Goal: Check status: Check status

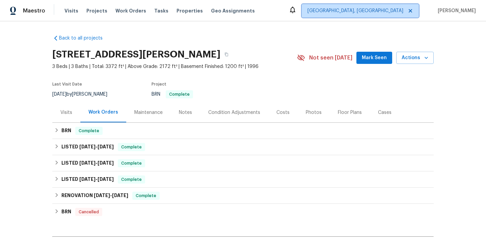
click at [403, 12] on span "[GEOGRAPHIC_DATA], [GEOGRAPHIC_DATA]" at bounding box center [355, 10] width 96 height 7
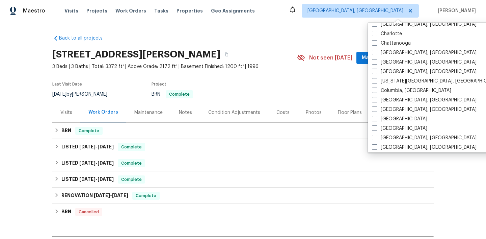
scroll to position [92, 0]
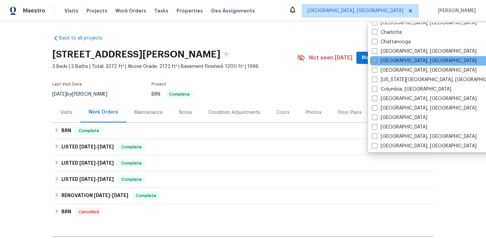
click at [397, 58] on label "[GEOGRAPHIC_DATA], [GEOGRAPHIC_DATA]" at bounding box center [424, 60] width 105 height 7
click at [376, 58] on input "[GEOGRAPHIC_DATA], [GEOGRAPHIC_DATA]" at bounding box center [374, 59] width 4 height 4
checkbox input "true"
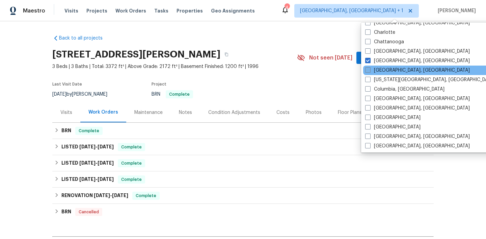
click at [394, 68] on label "[GEOGRAPHIC_DATA], [GEOGRAPHIC_DATA]" at bounding box center [417, 70] width 105 height 7
click at [369, 68] on input "[GEOGRAPHIC_DATA], [GEOGRAPHIC_DATA]" at bounding box center [367, 69] width 4 height 4
checkbox input "true"
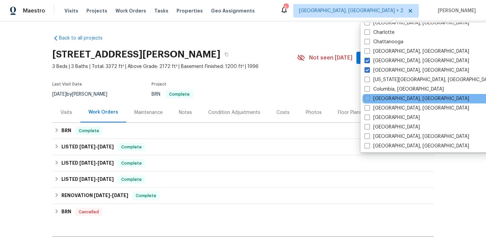
click at [387, 94] on div "[GEOGRAPHIC_DATA], [GEOGRAPHIC_DATA]" at bounding box center [430, 98] width 136 height 9
click at [377, 96] on label "[GEOGRAPHIC_DATA], [GEOGRAPHIC_DATA]" at bounding box center [416, 98] width 105 height 7
click at [369, 96] on input "[GEOGRAPHIC_DATA], [GEOGRAPHIC_DATA]" at bounding box center [366, 97] width 4 height 4
checkbox input "true"
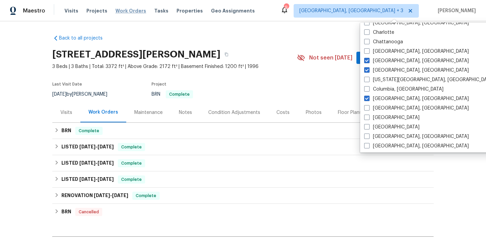
click at [130, 10] on span "Work Orders" at bounding box center [130, 10] width 31 height 7
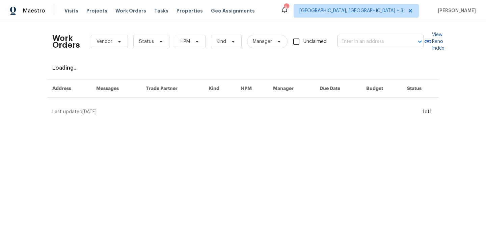
click at [348, 44] on input "text" at bounding box center [370, 41] width 67 height 10
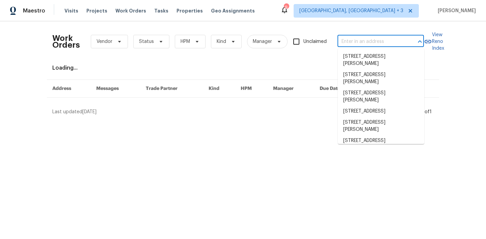
type input "3"
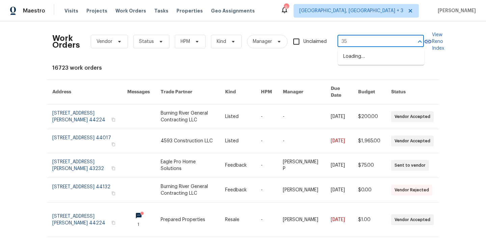
type input "3"
type input "[PERSON_NAME]"
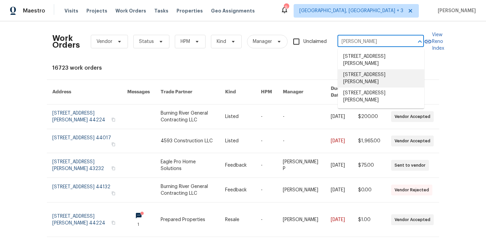
click at [366, 76] on li "[STREET_ADDRESS][PERSON_NAME]" at bounding box center [381, 78] width 86 height 18
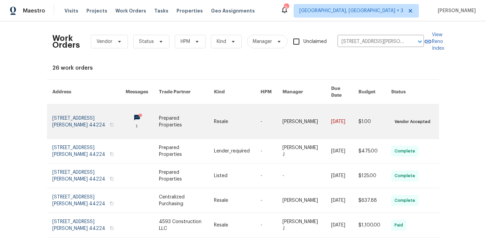
click at [99, 112] on link at bounding box center [88, 121] width 73 height 34
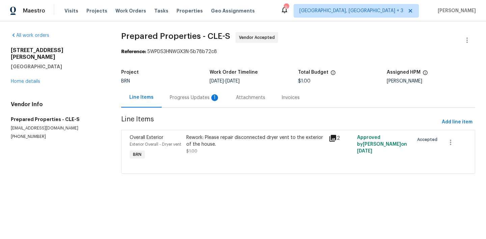
click at [190, 96] on div "Progress Updates 1" at bounding box center [195, 97] width 50 height 7
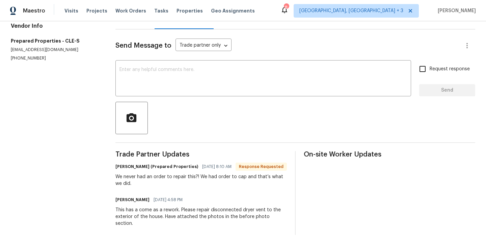
scroll to position [75, 0]
